Goal: Find specific page/section: Find specific page/section

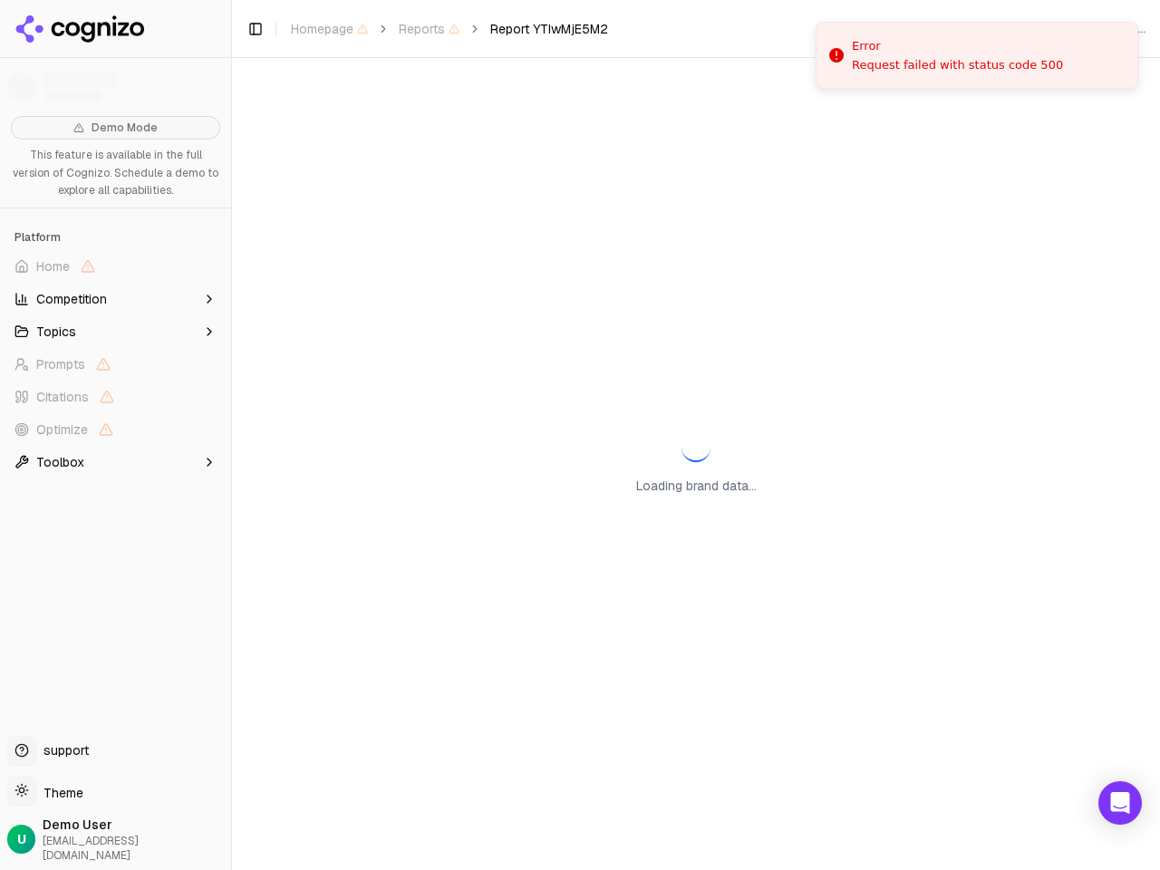
click at [115, 266] on span "Home" at bounding box center [115, 266] width 217 height 29
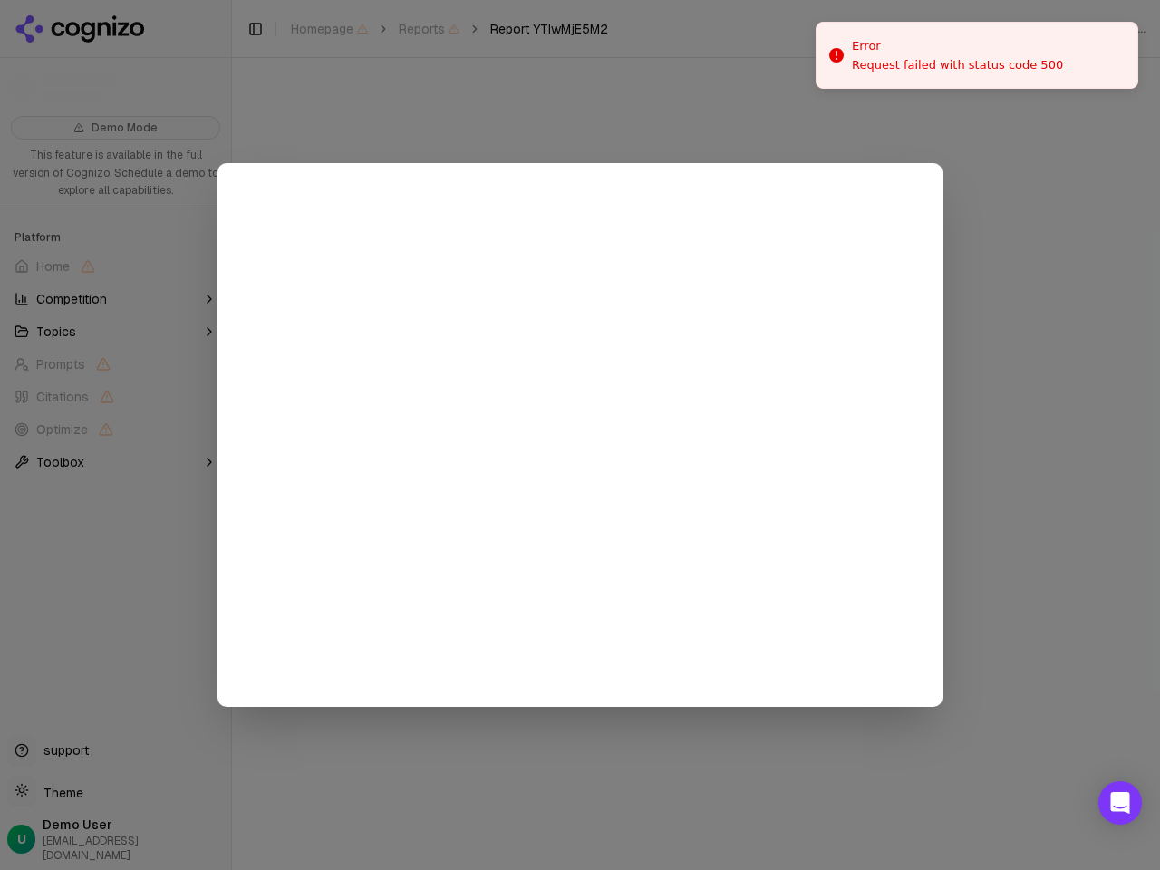
click at [115, 299] on div at bounding box center [580, 435] width 1160 height 870
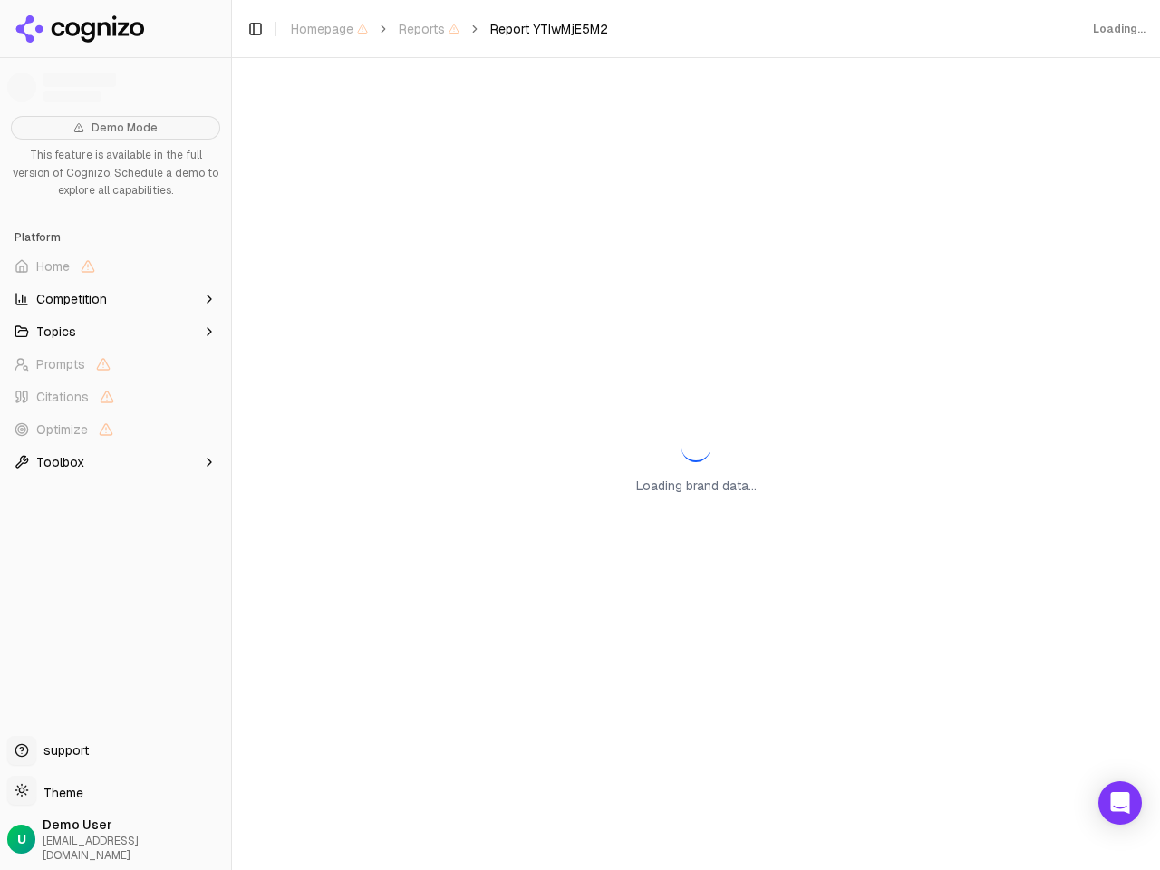
click at [115, 332] on button "Topics" at bounding box center [115, 331] width 217 height 29
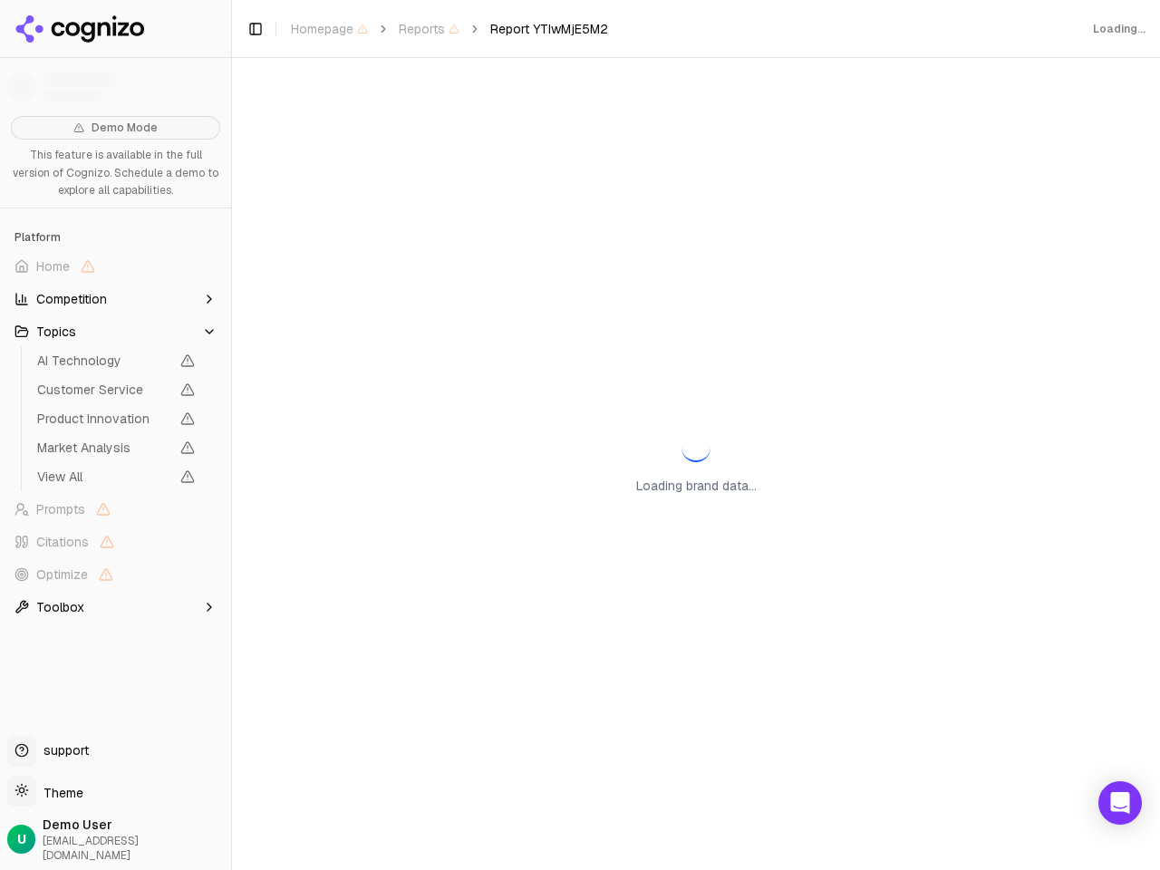
click at [115, 364] on span "AI Technology" at bounding box center [103, 361] width 132 height 18
